Goal: Information Seeking & Learning: Understand process/instructions

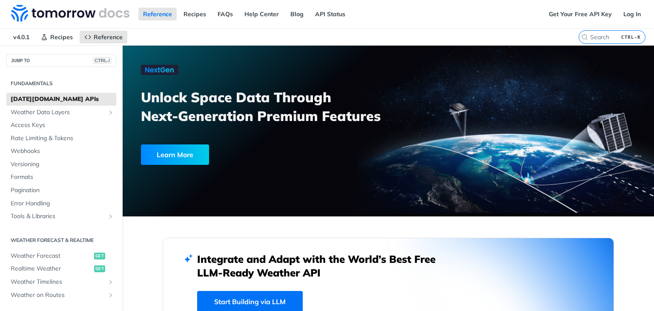
scroll to position [255, 0]
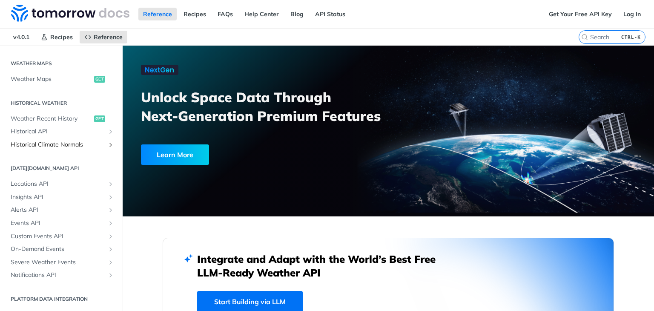
click at [73, 145] on span "Historical Climate Normals" at bounding box center [58, 145] width 95 height 9
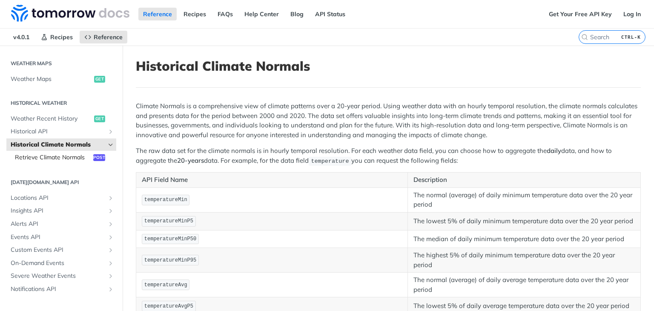
click at [57, 161] on span "Retrieve Climate Normals" at bounding box center [53, 157] width 76 height 9
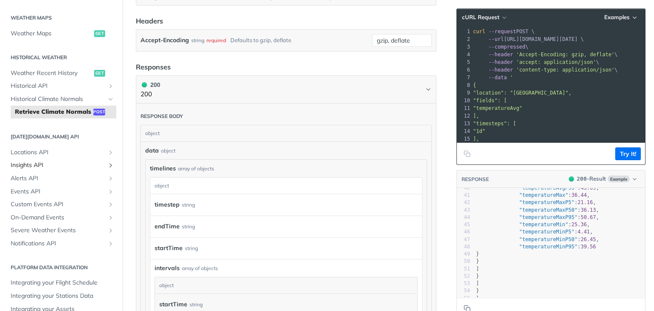
scroll to position [298, 0]
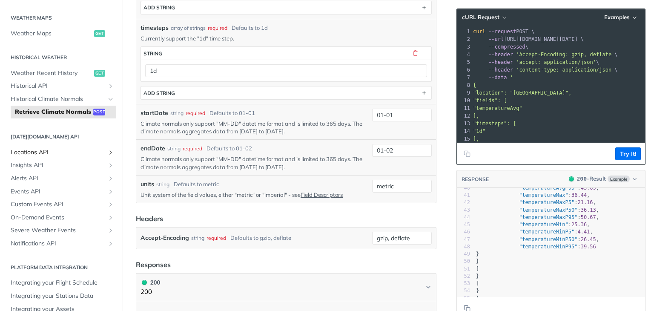
click at [55, 157] on span "Locations API" at bounding box center [58, 152] width 95 height 9
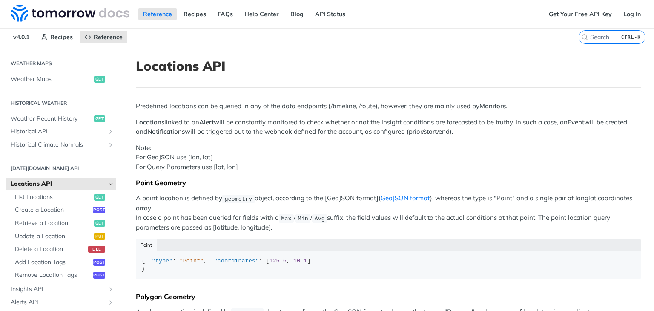
click at [107, 182] on icon "Hide subpages for Locations API" at bounding box center [110, 184] width 7 height 7
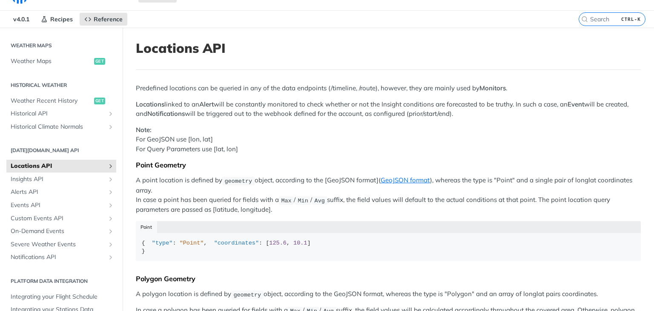
scroll to position [85, 0]
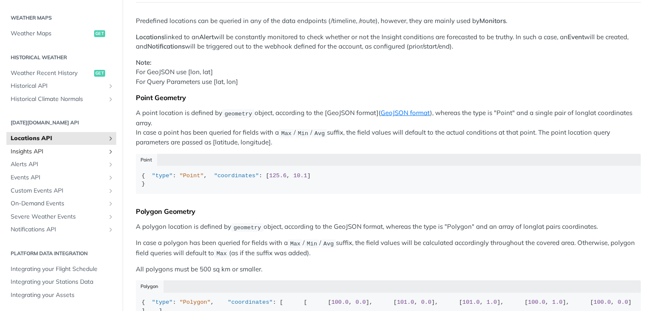
click at [84, 154] on span "Insights API" at bounding box center [58, 151] width 95 height 9
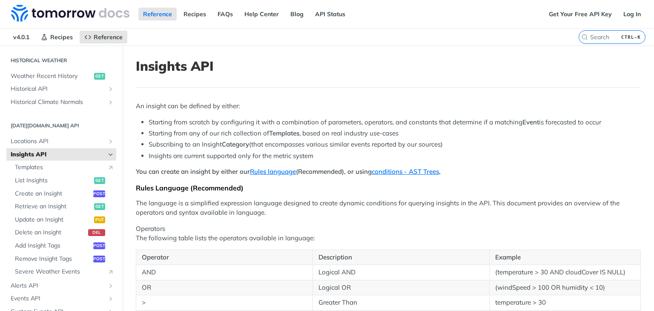
scroll to position [340, 0]
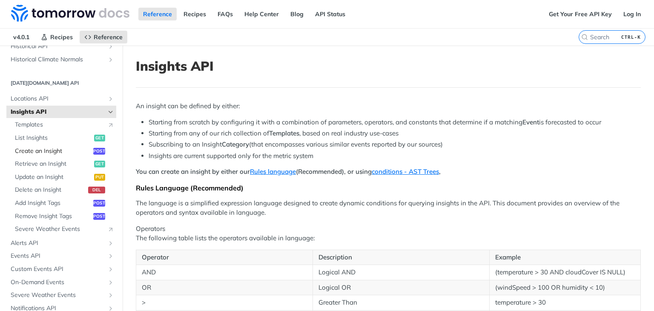
click at [75, 150] on span "Create an Insight" at bounding box center [53, 151] width 76 height 9
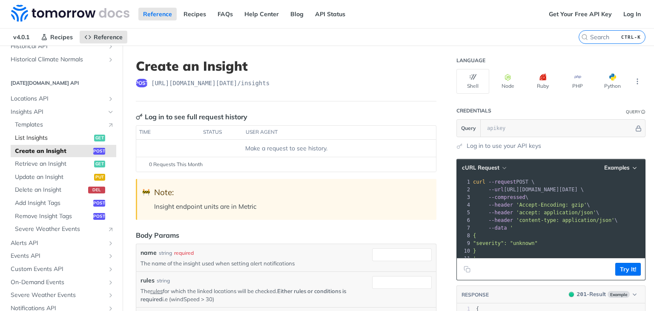
click at [71, 136] on span "List Insights" at bounding box center [53, 138] width 77 height 9
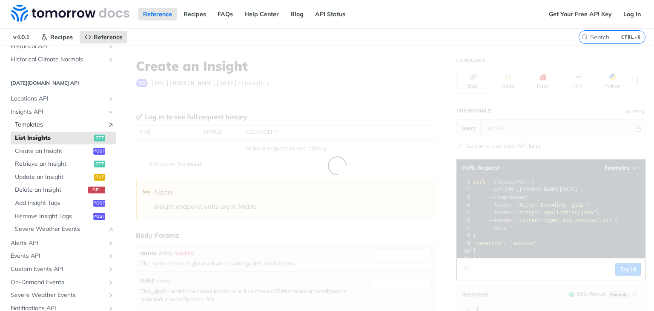
click at [62, 125] on span "Templates" at bounding box center [59, 125] width 88 height 9
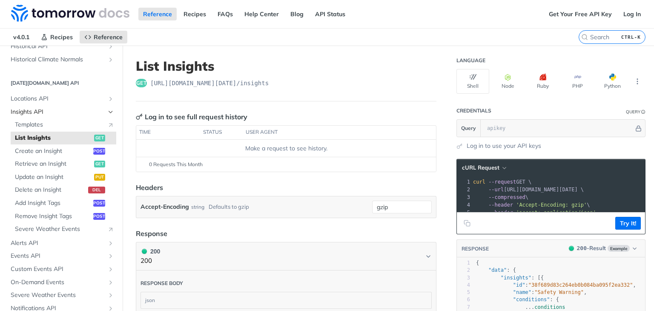
click at [68, 111] on span "Insights API" at bounding box center [58, 112] width 95 height 9
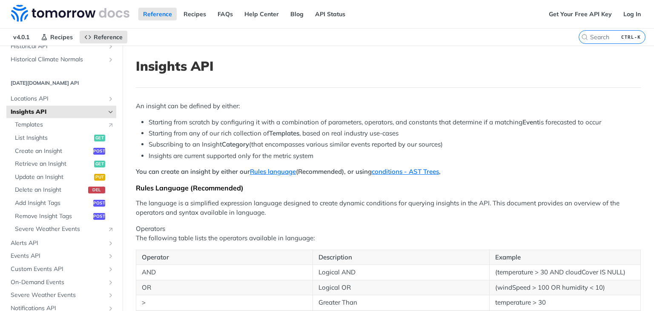
click at [167, 108] on p "An insight can be defined by either:" at bounding box center [388, 106] width 505 height 10
click at [160, 130] on li "Starting from any of our rich collection of Templates , based on real industry …" at bounding box center [395, 134] width 492 height 10
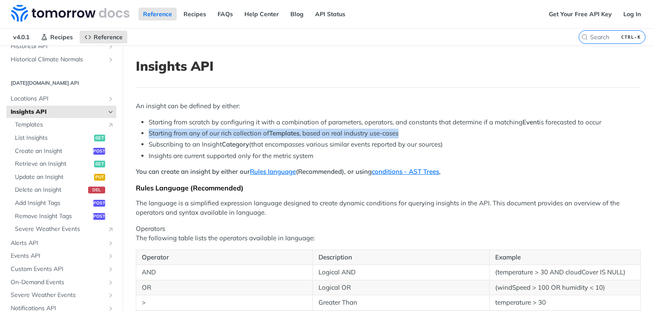
drag, startPoint x: 160, startPoint y: 130, endPoint x: 392, endPoint y: 134, distance: 231.7
click at [392, 134] on li "Starting from any of our rich collection of Templates , based on real industry …" at bounding box center [395, 134] width 492 height 10
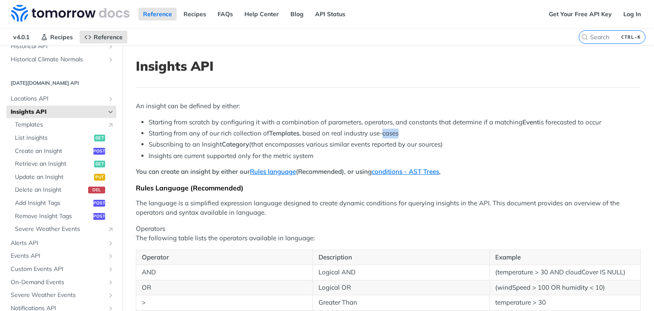
click at [392, 134] on li "Starting from any of our rich collection of Templates , based on real industry …" at bounding box center [395, 134] width 492 height 10
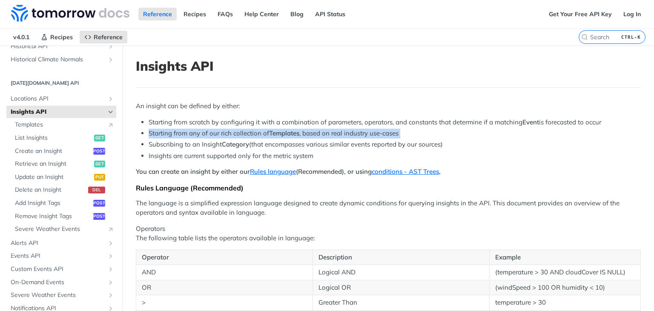
click at [392, 134] on li "Starting from any of our rich collection of Templates , based on real industry …" at bounding box center [395, 134] width 492 height 10
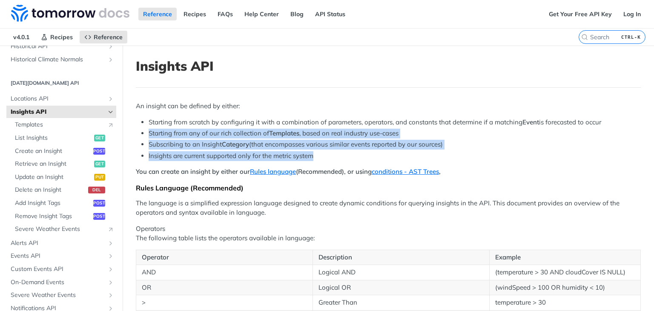
drag, startPoint x: 392, startPoint y: 134, endPoint x: 392, endPoint y: 150, distance: 16.2
click at [392, 150] on ul "Starting from scratch by configuring it with a combination of parameters, opera…" at bounding box center [388, 139] width 505 height 43
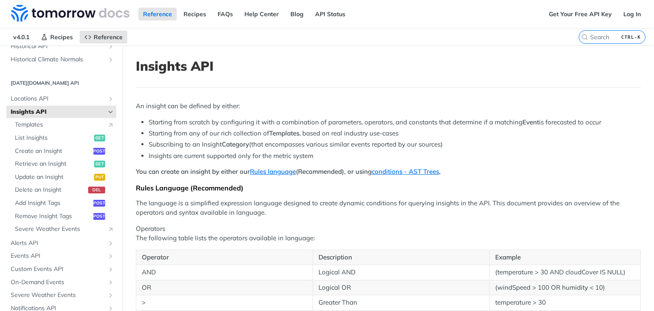
click at [392, 150] on ul "Starting from scratch by configuring it with a combination of parameters, opera…" at bounding box center [388, 139] width 505 height 43
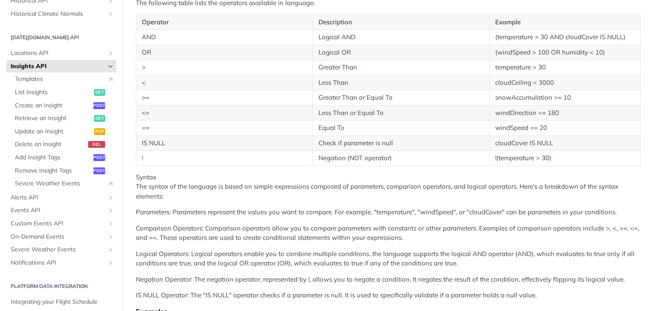
scroll to position [298, 0]
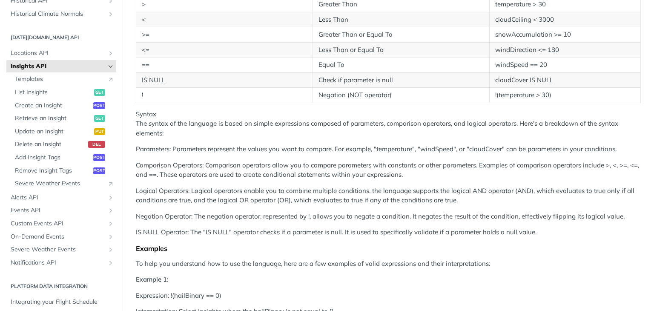
click at [526, 125] on p "Syntax The syntax of the language is based on simple expressions composed of pa…" at bounding box center [388, 123] width 505 height 29
drag, startPoint x: 526, startPoint y: 125, endPoint x: 602, endPoint y: 129, distance: 75.9
click at [602, 129] on p "Syntax The syntax of the language is based on simple expressions composed of pa…" at bounding box center [388, 123] width 505 height 29
click at [234, 129] on p "Syntax The syntax of the language is based on simple expressions composed of pa…" at bounding box center [388, 123] width 505 height 29
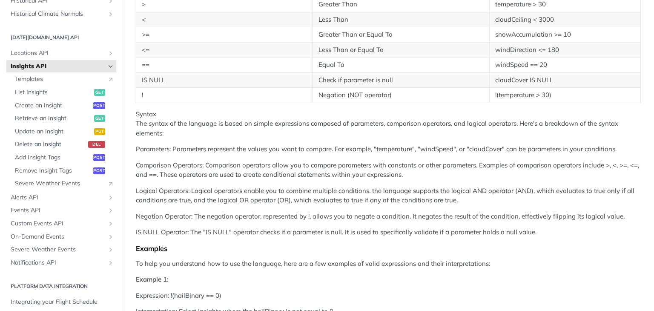
click at [234, 129] on p "Syntax The syntax of the language is based on simple expressions composed of pa…" at bounding box center [388, 123] width 505 height 29
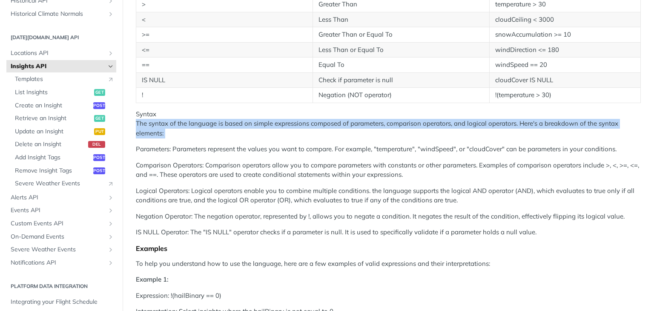
click at [234, 129] on p "Syntax The syntax of the language is based on simple expressions composed of pa…" at bounding box center [388, 123] width 505 height 29
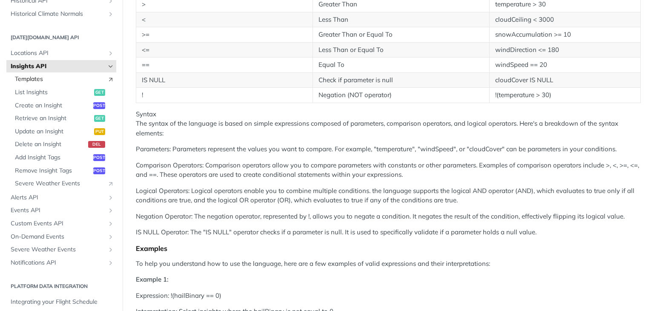
click at [56, 79] on span "Templates" at bounding box center [59, 79] width 88 height 9
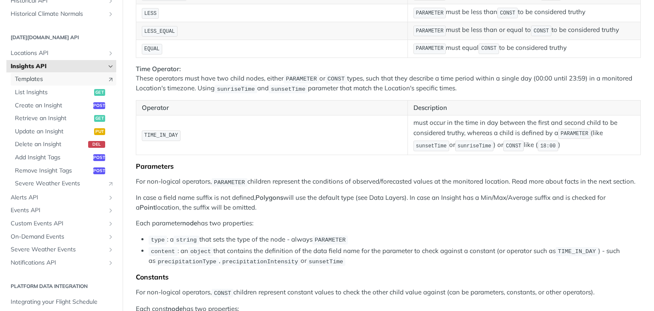
scroll to position [1355, 0]
click at [92, 208] on span "Events API" at bounding box center [58, 210] width 95 height 9
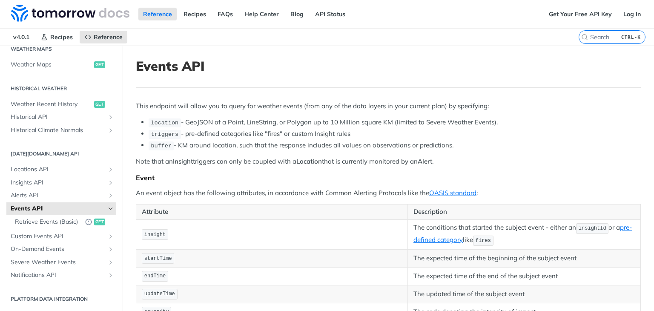
click at [107, 205] on icon "Hide subpages for Events API" at bounding box center [110, 208] width 7 height 7
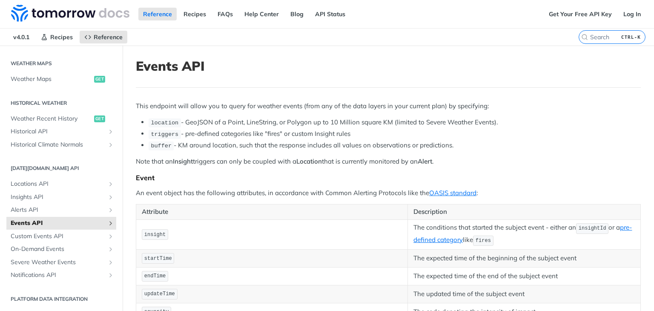
scroll to position [255, 0]
click at [99, 193] on link "Insights API" at bounding box center [61, 197] width 110 height 13
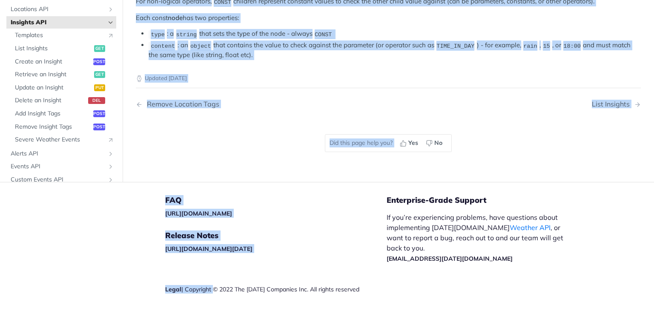
scroll to position [1823, 0]
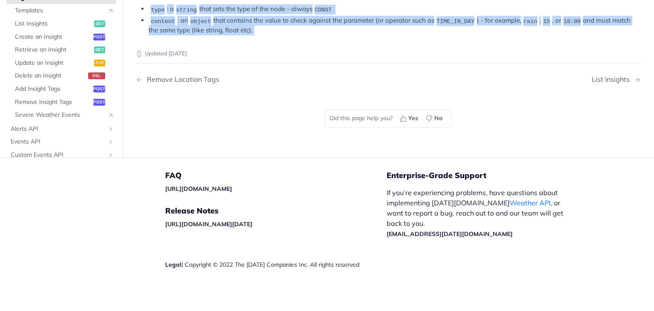
drag, startPoint x: 135, startPoint y: 60, endPoint x: 357, endPoint y: 48, distance: 223.0
copy article "Insights API An insight can be defined by either: Starting from scratch by conf…"
click at [240, 82] on link "Remove Location Tags" at bounding box center [244, 79] width 216 height 8
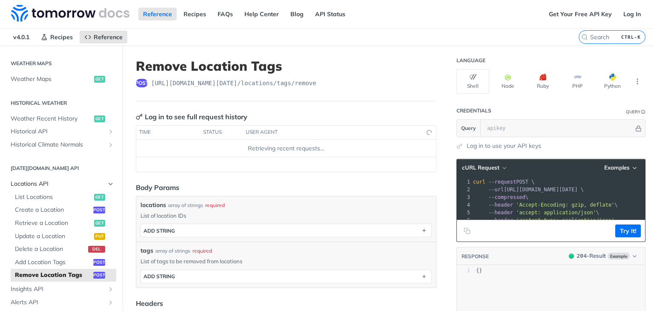
click at [46, 183] on span "Locations API" at bounding box center [58, 184] width 95 height 9
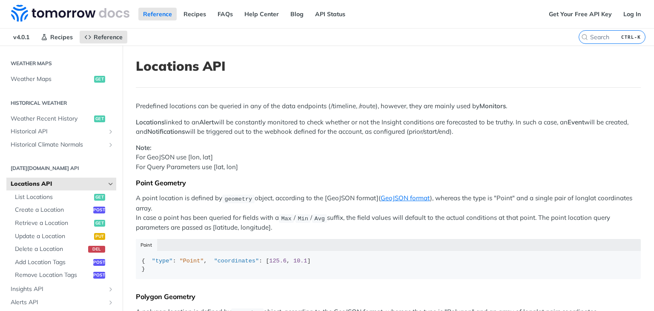
click at [107, 184] on icon "Hide subpages for Locations API" at bounding box center [110, 184] width 7 height 7
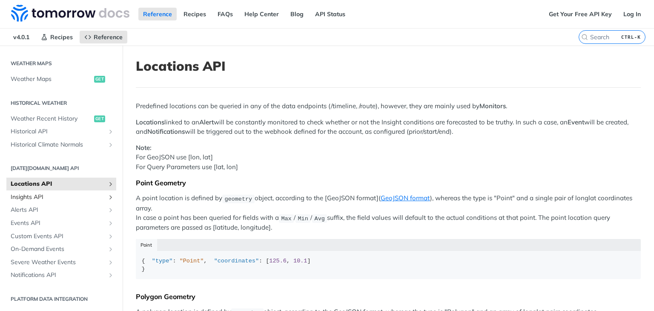
click at [63, 195] on span "Insights API" at bounding box center [58, 197] width 95 height 9
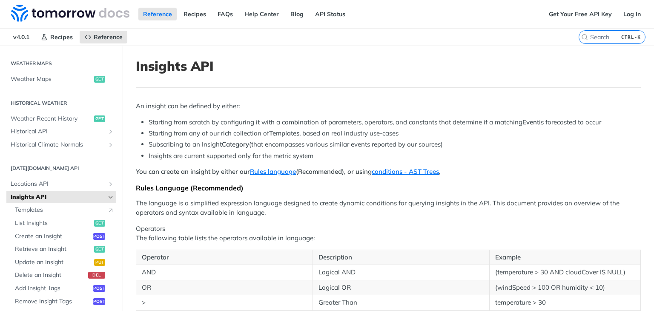
click at [138, 106] on p "An insight can be defined by either:" at bounding box center [388, 106] width 505 height 10
drag, startPoint x: 138, startPoint y: 106, endPoint x: 228, endPoint y: 105, distance: 89.4
click at [228, 105] on p "An insight can be defined by either:" at bounding box center [388, 106] width 505 height 10
drag, startPoint x: 228, startPoint y: 105, endPoint x: 135, endPoint y: 106, distance: 92.4
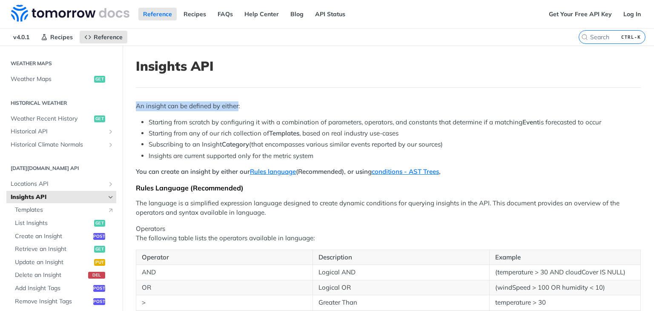
click at [136, 106] on p "An insight can be defined by either:" at bounding box center [388, 106] width 505 height 10
drag, startPoint x: 135, startPoint y: 106, endPoint x: 227, endPoint y: 104, distance: 91.1
click at [227, 104] on p "An insight can be defined by either:" at bounding box center [388, 106] width 505 height 10
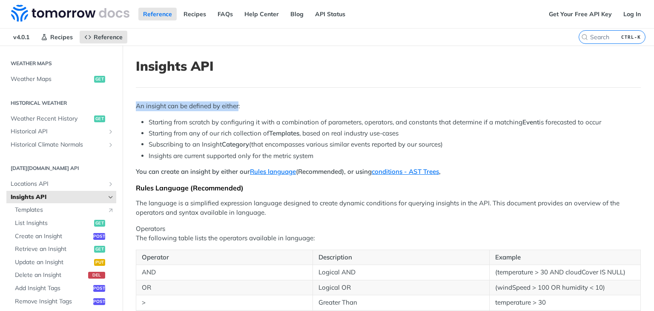
drag, startPoint x: 227, startPoint y: 104, endPoint x: 129, endPoint y: 108, distance: 97.2
drag, startPoint x: 131, startPoint y: 108, endPoint x: 230, endPoint y: 107, distance: 98.4
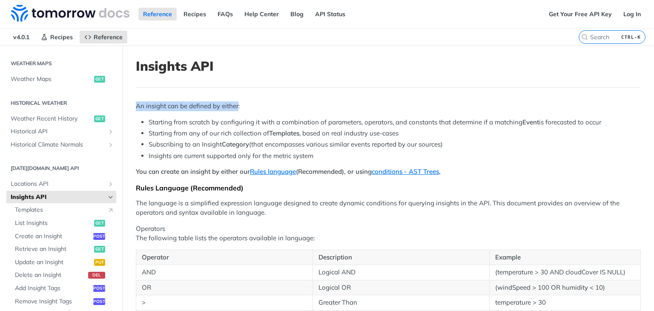
click at [230, 107] on p "An insight can be defined by either:" at bounding box center [388, 106] width 505 height 10
drag, startPoint x: 230, startPoint y: 107, endPoint x: 144, endPoint y: 102, distance: 85.7
click at [144, 102] on p "An insight can be defined by either:" at bounding box center [388, 106] width 505 height 10
click at [139, 106] on p "An insight can be defined by either:" at bounding box center [388, 106] width 505 height 10
drag, startPoint x: 139, startPoint y: 106, endPoint x: 232, endPoint y: 108, distance: 92.4
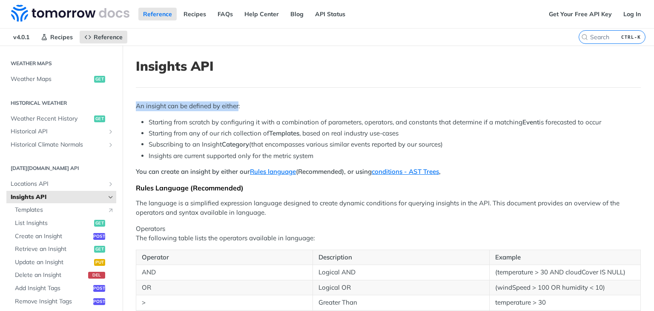
click at [232, 108] on p "An insight can be defined by either:" at bounding box center [388, 106] width 505 height 10
click at [243, 107] on p "An insight can be defined by either:" at bounding box center [388, 106] width 505 height 10
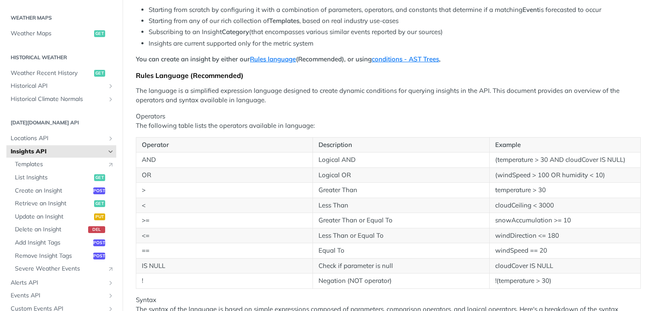
scroll to position [170, 0]
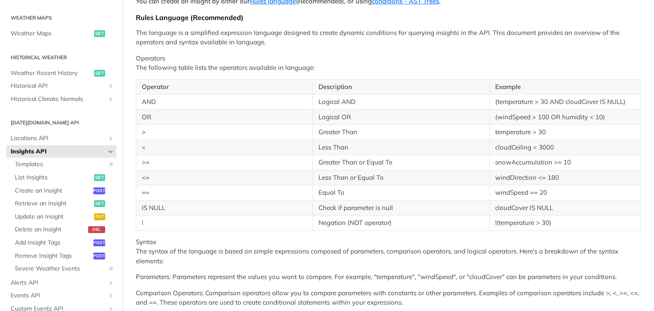
click at [266, 65] on p "Operators The following table lists the operators available in language:" at bounding box center [388, 63] width 505 height 19
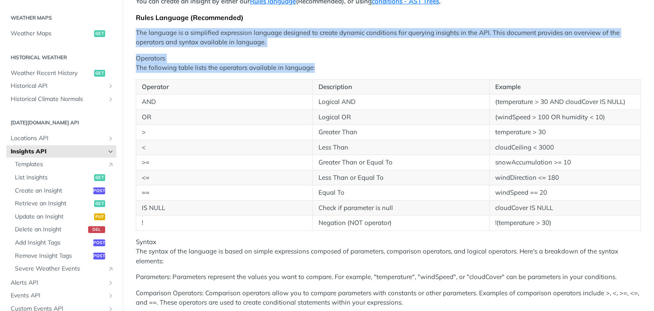
drag, startPoint x: 266, startPoint y: 65, endPoint x: 235, endPoint y: 25, distance: 50.7
click at [228, 33] on p "The language is a simplified expression language designed to create dynamic con…" at bounding box center [388, 37] width 505 height 19
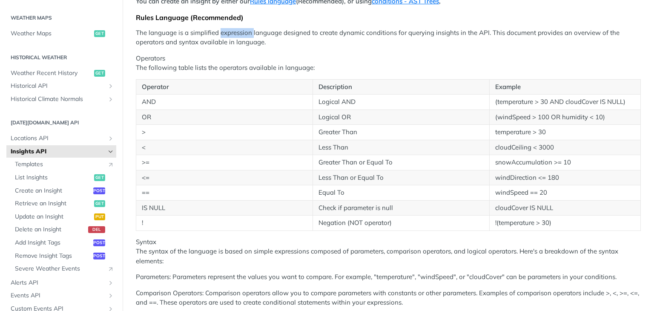
click at [228, 33] on p "The language is a simplified expression language designed to create dynamic con…" at bounding box center [388, 37] width 505 height 19
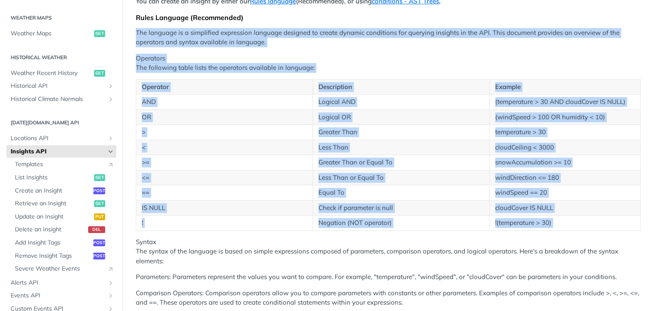
drag, startPoint x: 228, startPoint y: 33, endPoint x: 267, endPoint y: 76, distance: 57.6
click at [267, 67] on p "Operators The following table lists the operators available in language:" at bounding box center [388, 63] width 505 height 19
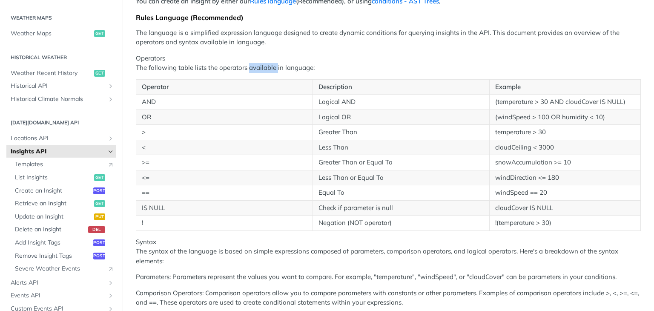
click at [267, 67] on p "Operators The following table lists the operators available in language:" at bounding box center [388, 63] width 505 height 19
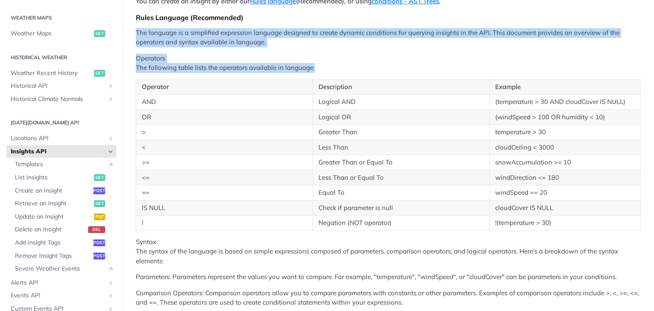
drag, startPoint x: 267, startPoint y: 67, endPoint x: 223, endPoint y: 33, distance: 55.6
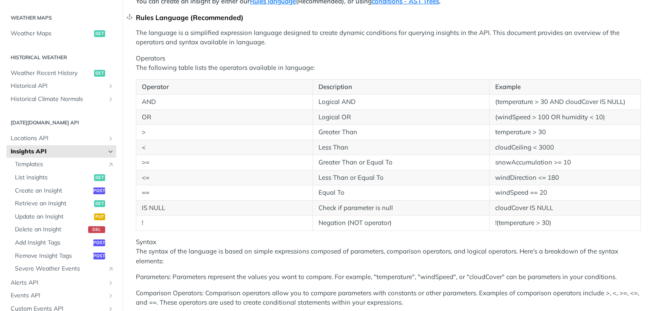
click at [256, 17] on div "Rules Language (Recommended)" at bounding box center [388, 17] width 505 height 9
click at [139, 34] on p "The language is a simplified expression language designed to create dynamic con…" at bounding box center [388, 37] width 505 height 19
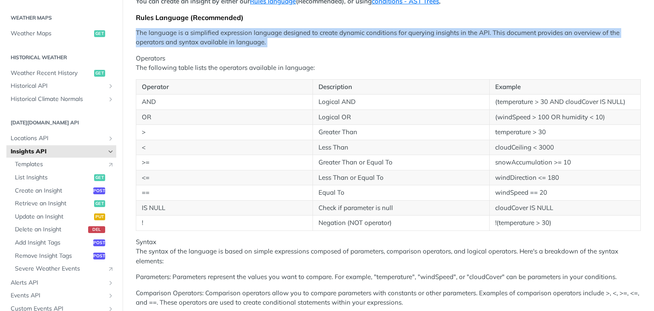
click at [139, 34] on p "The language is a simplified expression language designed to create dynamic con…" at bounding box center [388, 37] width 505 height 19
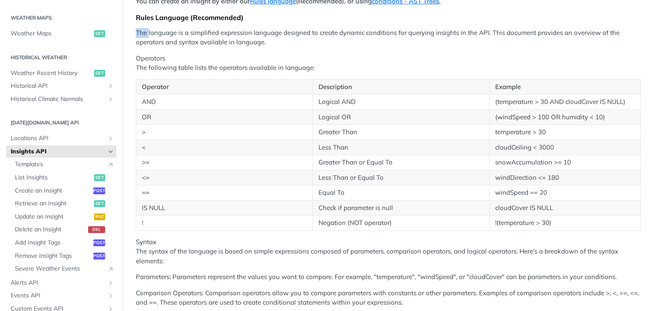
click at [139, 34] on p "The language is a simplified expression language designed to create dynamic con…" at bounding box center [388, 37] width 505 height 19
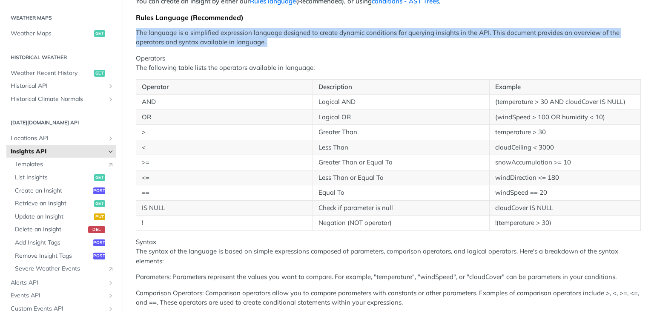
click at [139, 34] on p "The language is a simplified expression language designed to create dynamic con…" at bounding box center [388, 37] width 505 height 19
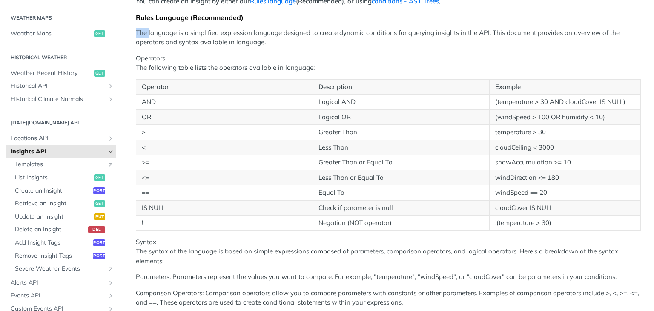
click at [139, 34] on p "The language is a simplified expression language designed to create dynamic con…" at bounding box center [388, 37] width 505 height 19
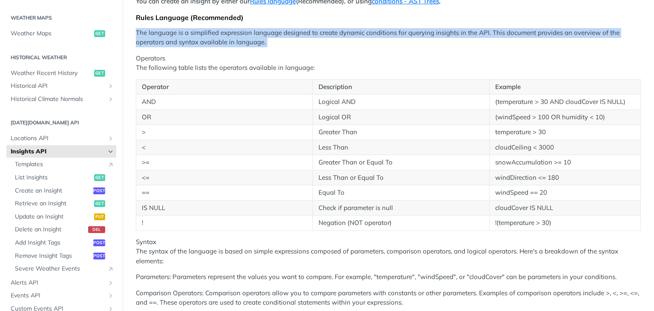
click at [139, 34] on p "The language is a simplified expression language designed to create dynamic con…" at bounding box center [388, 37] width 505 height 19
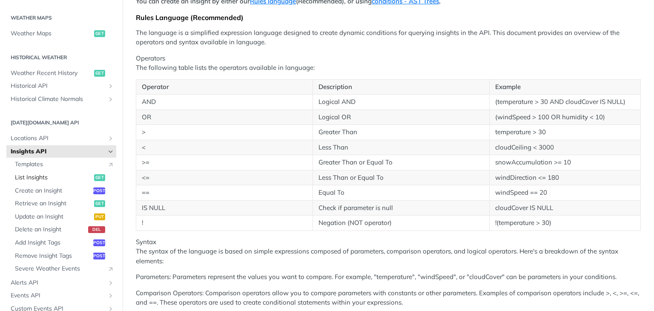
click at [44, 179] on span "List Insights" at bounding box center [53, 177] width 77 height 9
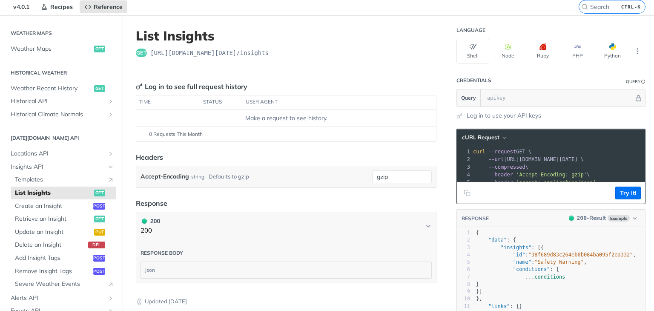
scroll to position [43, 0]
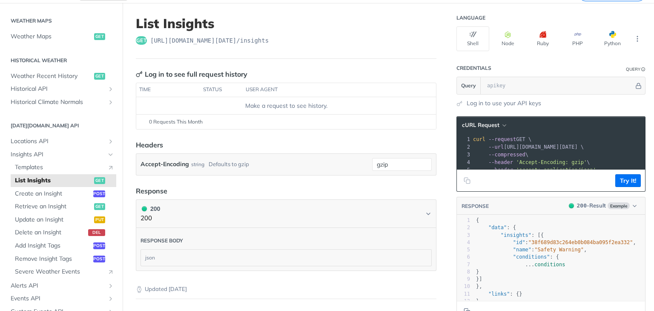
click at [526, 73] on header "Credentials Query" at bounding box center [550, 68] width 189 height 17
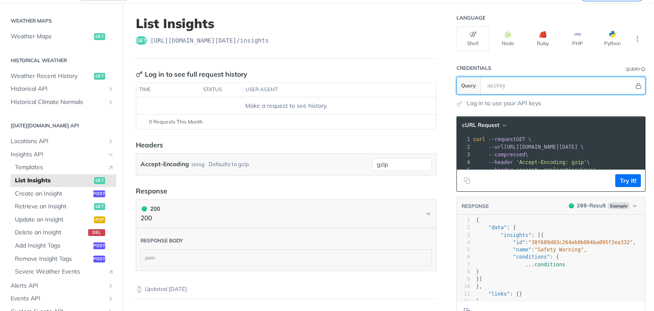
click at [521, 82] on input "text" at bounding box center [558, 85] width 151 height 17
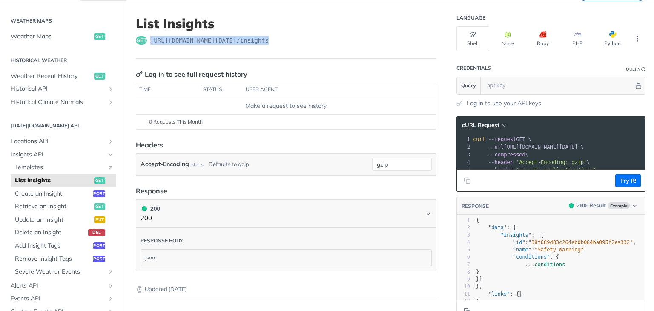
drag, startPoint x: 289, startPoint y: 37, endPoint x: 272, endPoint y: 102, distance: 66.9
click at [150, 42] on div "get https://api.tomorrow.io/v4 /insights" at bounding box center [286, 40] width 301 height 9
copy span "https://api.tomorrow.io/v4 /insights"
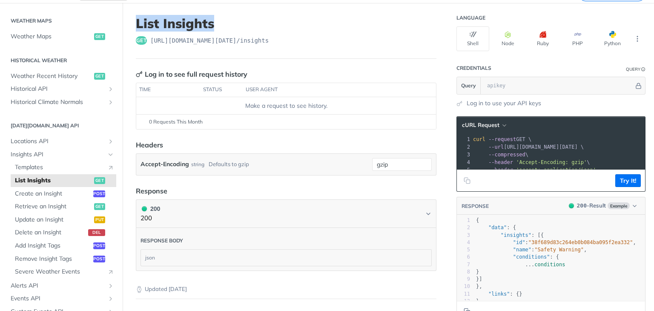
drag, startPoint x: 221, startPoint y: 25, endPoint x: 128, endPoint y: 26, distance: 92.8
click at [128, 26] on article "List Insights get https://api.tomorrow.io/v4 /insights Log in to see full reque…" at bounding box center [286, 197] width 327 height 389
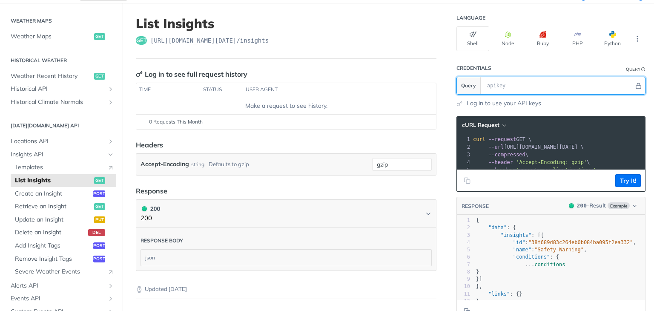
click at [504, 80] on input "text" at bounding box center [558, 85] width 151 height 17
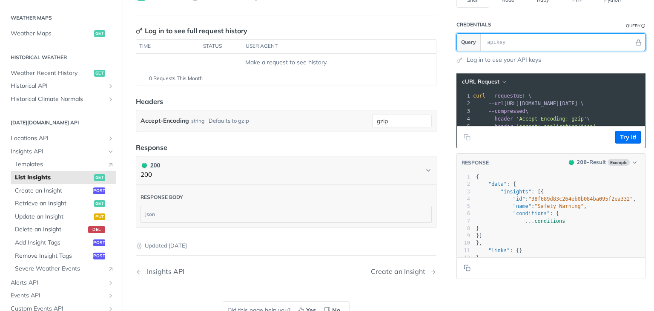
scroll to position [0, 0]
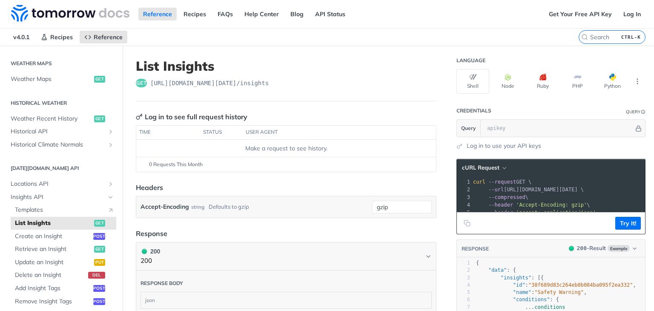
click at [199, 69] on h1 "List Insights" at bounding box center [286, 65] width 301 height 15
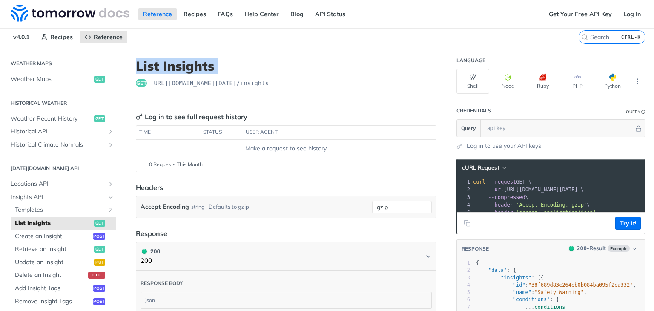
click at [199, 69] on h1 "List Insights" at bounding box center [286, 65] width 301 height 15
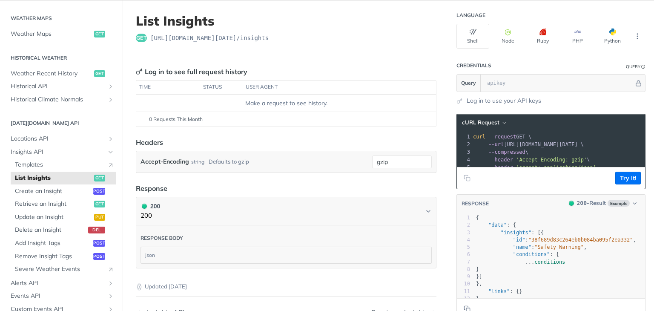
scroll to position [43, 0]
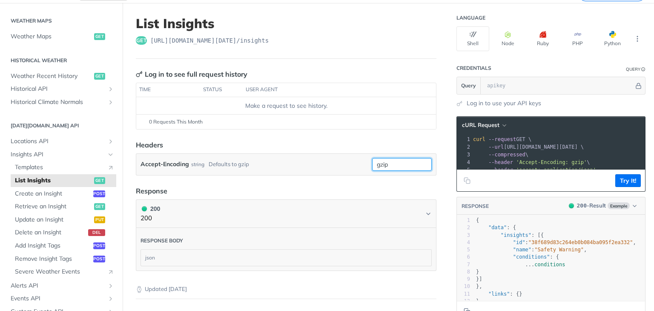
click at [385, 164] on input "gzip" at bounding box center [402, 164] width 60 height 13
click at [352, 178] on div "type : string" at bounding box center [383, 181] width 84 height 13
click at [205, 143] on header "Headers" at bounding box center [286, 145] width 301 height 10
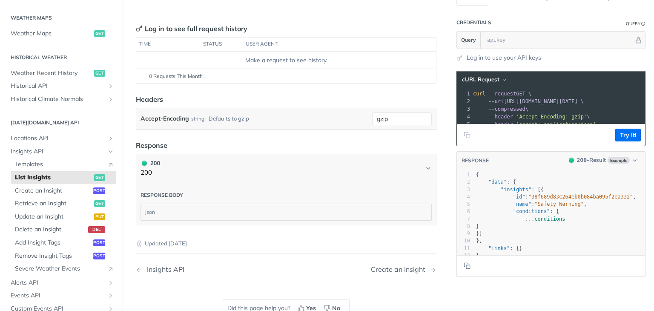
scroll to position [0, 0]
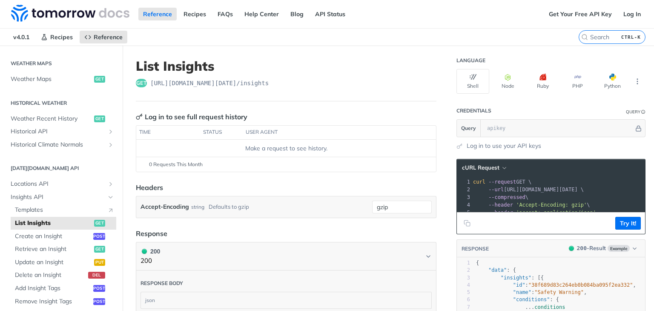
click at [283, 149] on div "Make a request to see history." at bounding box center [286, 148] width 293 height 9
click at [319, 148] on div "Make a request to see history." at bounding box center [286, 148] width 293 height 9
drag, startPoint x: 319, startPoint y: 148, endPoint x: 242, endPoint y: 148, distance: 76.7
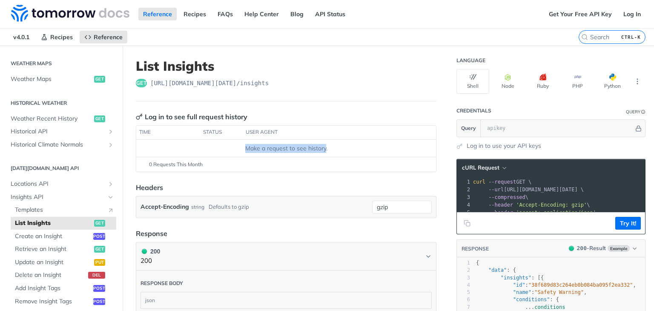
click at [242, 148] on div "Make a request to see history." at bounding box center [286, 148] width 293 height 9
click at [253, 82] on span "https://api.tomorrow.io/v4 /insights" at bounding box center [209, 83] width 118 height 9
drag, startPoint x: 253, startPoint y: 82, endPoint x: 158, endPoint y: 78, distance: 95.0
click at [158, 79] on span "https://api.tomorrow.io/v4 /insights" at bounding box center [209, 83] width 118 height 9
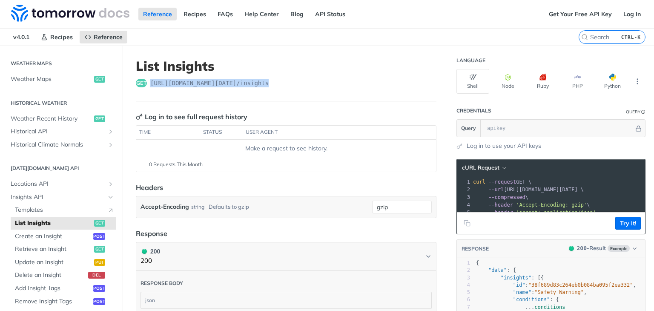
click at [158, 79] on span "https://api.tomorrow.io/v4 /insights" at bounding box center [209, 83] width 118 height 9
drag, startPoint x: 158, startPoint y: 78, endPoint x: 269, endPoint y: 72, distance: 110.9
click at [269, 72] on header "List Insights get https://api.tomorrow.io/v4 /insights" at bounding box center [286, 79] width 301 height 43
click at [264, 85] on span "https://api.tomorrow.io/v4 /insights" at bounding box center [209, 83] width 118 height 9
drag, startPoint x: 264, startPoint y: 85, endPoint x: 152, endPoint y: 82, distance: 111.2
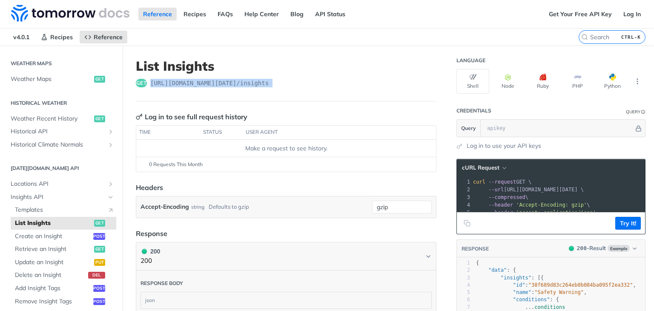
click at [152, 82] on span "https://api.tomorrow.io/v4 /insights" at bounding box center [209, 83] width 118 height 9
drag, startPoint x: 152, startPoint y: 82, endPoint x: 254, endPoint y: 78, distance: 101.4
click at [254, 79] on span "https://api.tomorrow.io/v4 /insights" at bounding box center [209, 83] width 118 height 9
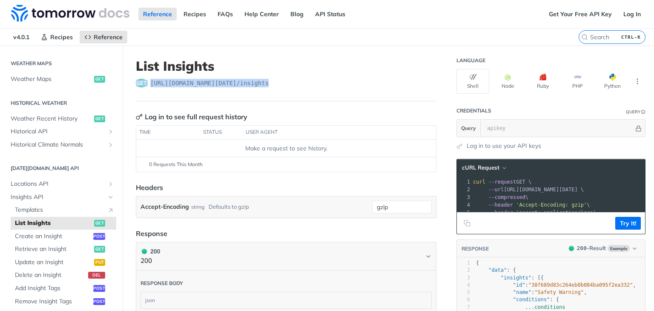
drag, startPoint x: 254, startPoint y: 78, endPoint x: 144, endPoint y: 79, distance: 110.3
click at [144, 79] on div "get https://api.tomorrow.io/v4 /insights" at bounding box center [286, 83] width 301 height 9
click at [162, 79] on span "https://api.tomorrow.io/v4 /insights" at bounding box center [209, 83] width 118 height 9
drag, startPoint x: 162, startPoint y: 79, endPoint x: 273, endPoint y: 72, distance: 111.8
click at [273, 72] on header "List Insights get https://api.tomorrow.io/v4 /insights" at bounding box center [286, 79] width 301 height 43
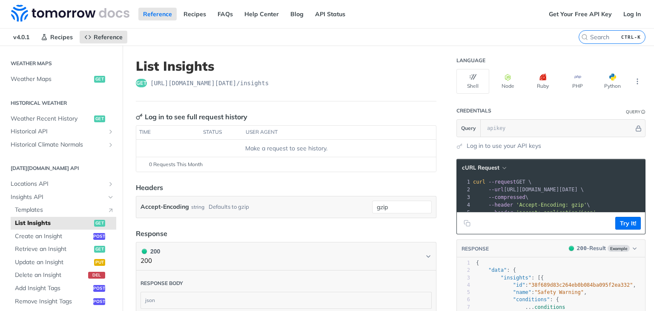
click at [257, 82] on span "https://api.tomorrow.io/v4 /insights" at bounding box center [209, 83] width 118 height 9
drag, startPoint x: 257, startPoint y: 82, endPoint x: 162, endPoint y: 80, distance: 95.0
click at [162, 80] on span "https://api.tomorrow.io/v4 /insights" at bounding box center [209, 83] width 118 height 9
